Goal: Task Accomplishment & Management: Manage account settings

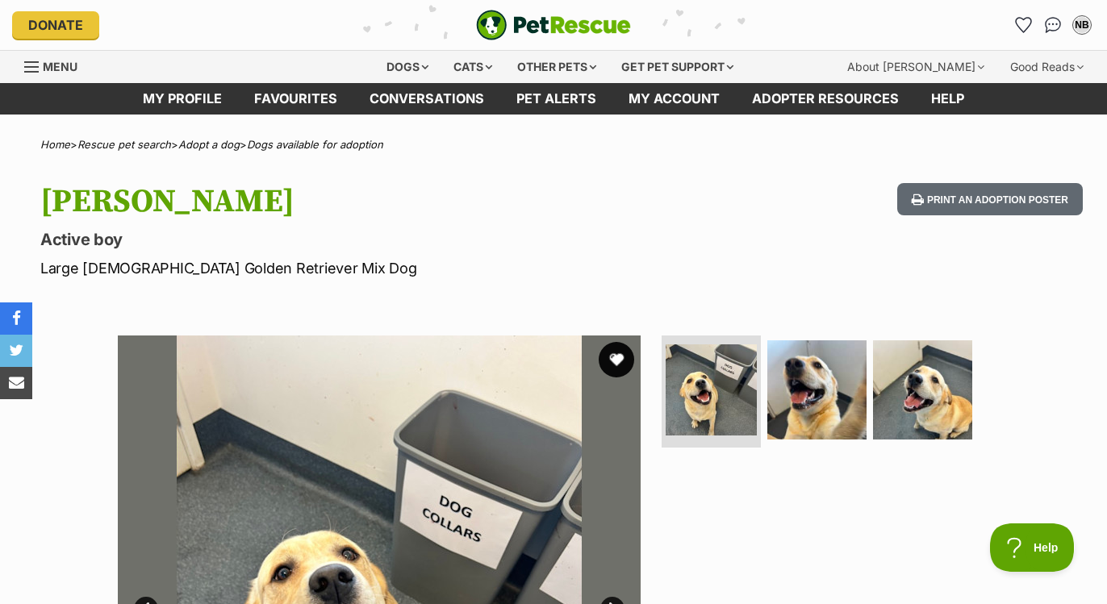
click at [613, 354] on button "favourite" at bounding box center [616, 359] width 35 height 35
